Goal: Task Accomplishment & Management: Use online tool/utility

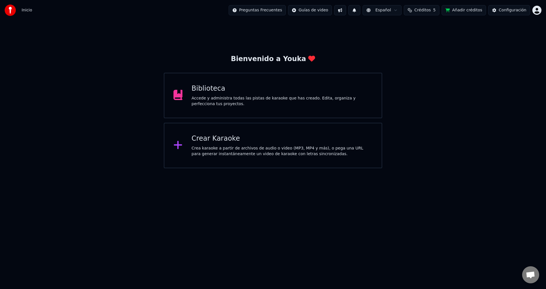
scroll to position [495, 0]
click at [230, 105] on div "Accede y administra todas las pistas de karaoke que has creado. Edita, organiza…" at bounding box center [282, 101] width 181 height 11
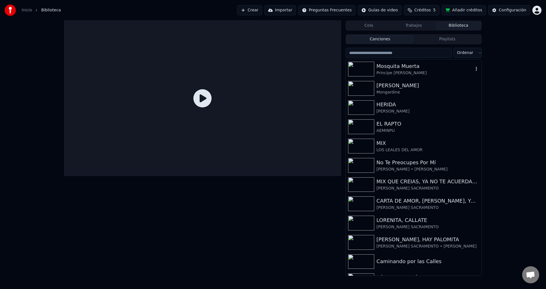
click at [386, 71] on div "Principe [PERSON_NAME]" at bounding box center [424, 73] width 97 height 6
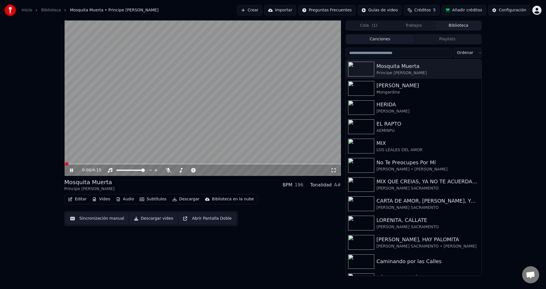
click at [73, 198] on button "Editar" at bounding box center [77, 199] width 23 height 8
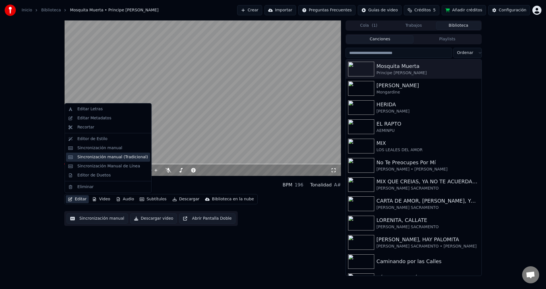
click at [98, 158] on div "Sincronización manual (Tradicional)" at bounding box center [112, 157] width 71 height 6
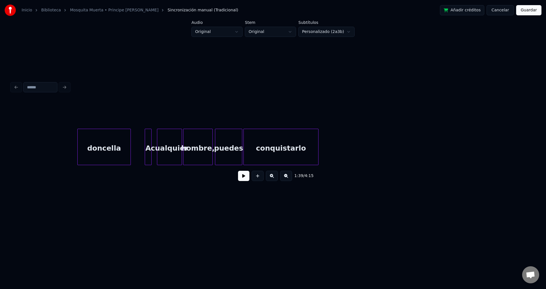
scroll to position [0, 7346]
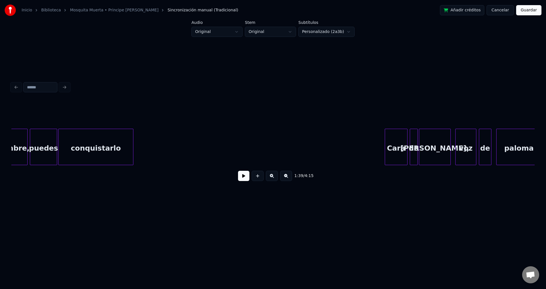
click at [393, 146] on div "Cara" at bounding box center [396, 148] width 22 height 39
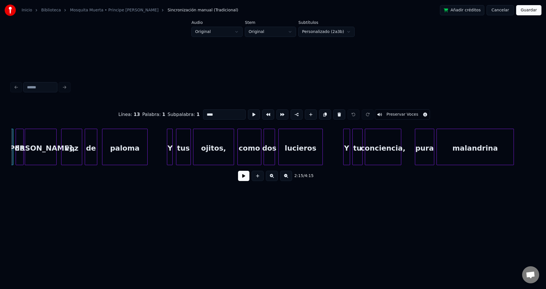
scroll to position [0, 7748]
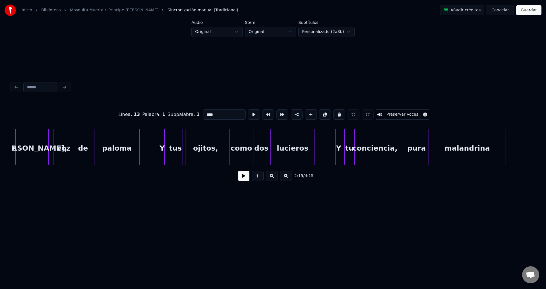
click at [293, 148] on div "lucieros" at bounding box center [293, 148] width 44 height 39
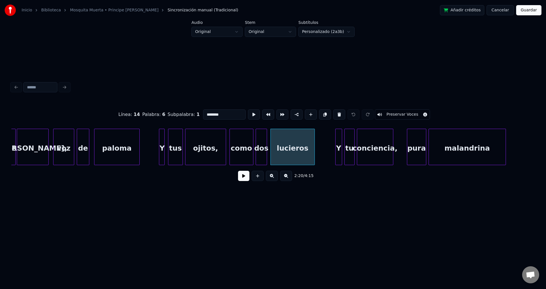
click at [236, 138] on div "como" at bounding box center [241, 148] width 23 height 39
type input "****"
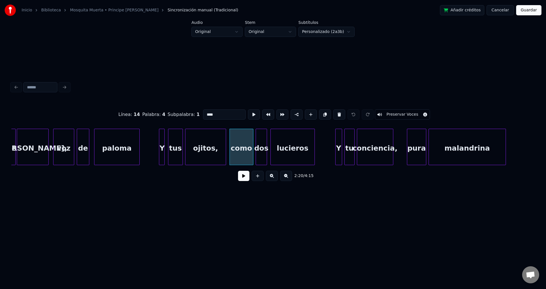
click at [244, 177] on button at bounding box center [243, 176] width 11 height 10
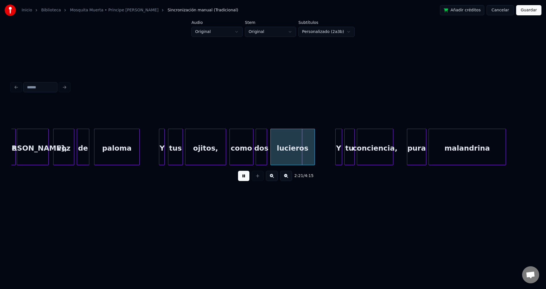
drag, startPoint x: 244, startPoint y: 177, endPoint x: 264, endPoint y: 165, distance: 23.1
click at [245, 177] on button at bounding box center [243, 176] width 11 height 10
click at [287, 151] on div "lucieros" at bounding box center [293, 148] width 44 height 39
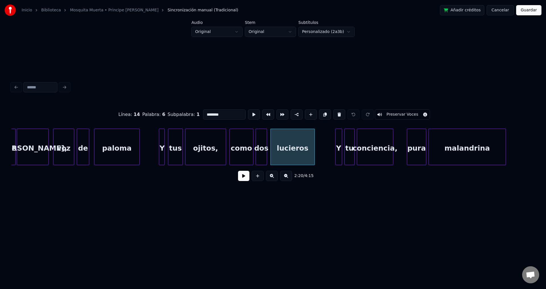
click at [218, 112] on input "********" at bounding box center [224, 114] width 43 height 10
click at [261, 153] on div "dos" at bounding box center [261, 148] width 11 height 39
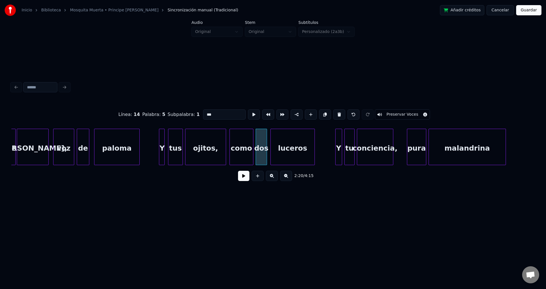
type input "***"
click at [246, 177] on button at bounding box center [243, 176] width 11 height 10
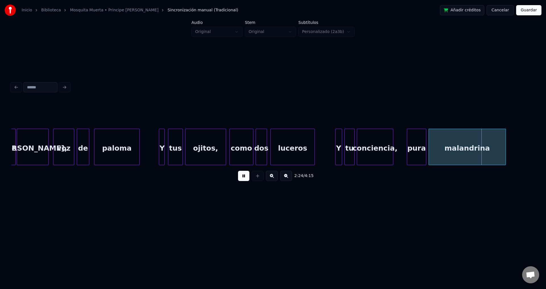
click at [524, 9] on button "Guardar" at bounding box center [528, 10] width 25 height 10
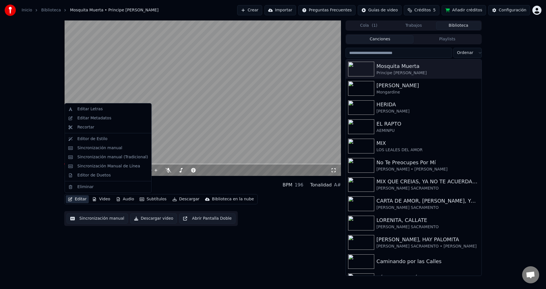
click at [79, 200] on button "Editar" at bounding box center [77, 199] width 23 height 8
click at [104, 158] on div "Sincronización manual (Tradicional)" at bounding box center [112, 157] width 71 height 6
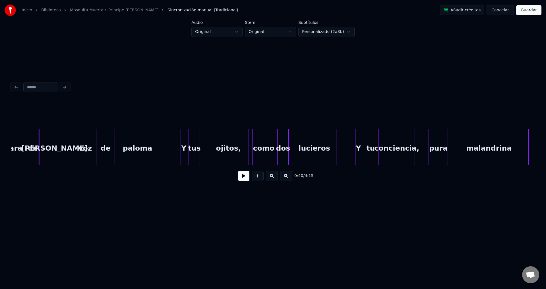
scroll to position [0, 4168]
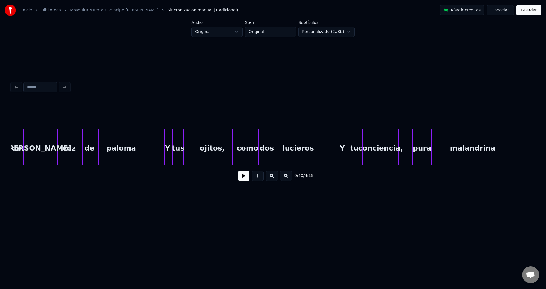
click at [288, 148] on div "lucieros" at bounding box center [298, 148] width 44 height 39
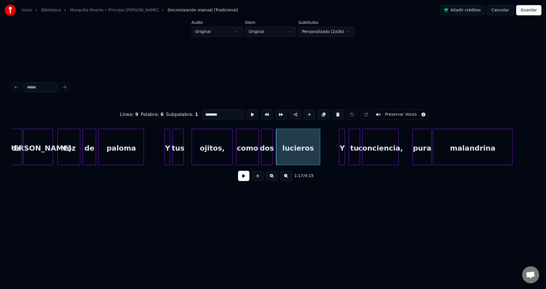
drag, startPoint x: 223, startPoint y: 114, endPoint x: 206, endPoint y: 114, distance: 17.3
click at [206, 114] on input "********" at bounding box center [223, 114] width 43 height 10
type input "*******"
click at [525, 12] on button "Guardar" at bounding box center [528, 10] width 25 height 10
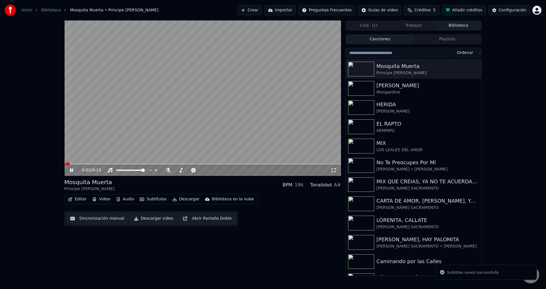
click at [181, 200] on button "Descargar" at bounding box center [186, 199] width 32 height 8
click at [126, 164] on span at bounding box center [202, 164] width 277 height 1
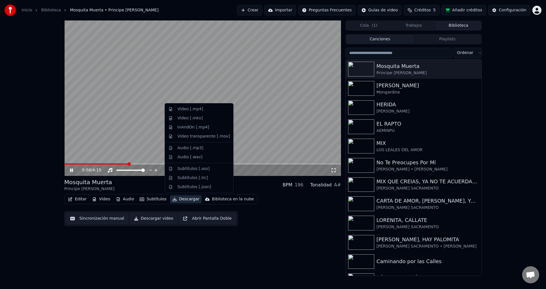
click at [179, 199] on button "Descargar" at bounding box center [186, 199] width 32 height 8
click at [182, 109] on div "Video [.mp4]" at bounding box center [190, 109] width 26 height 6
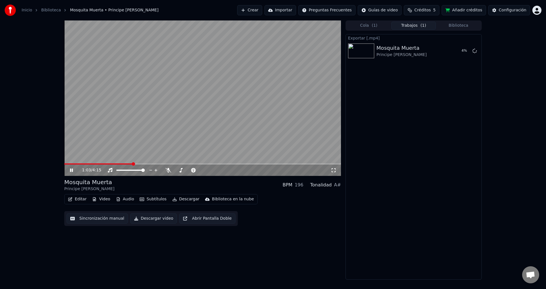
click at [71, 170] on icon at bounding box center [75, 170] width 13 height 5
click at [454, 50] on button "Mostrar" at bounding box center [457, 51] width 25 height 10
